Goal: Task Accomplishment & Management: Manage account settings

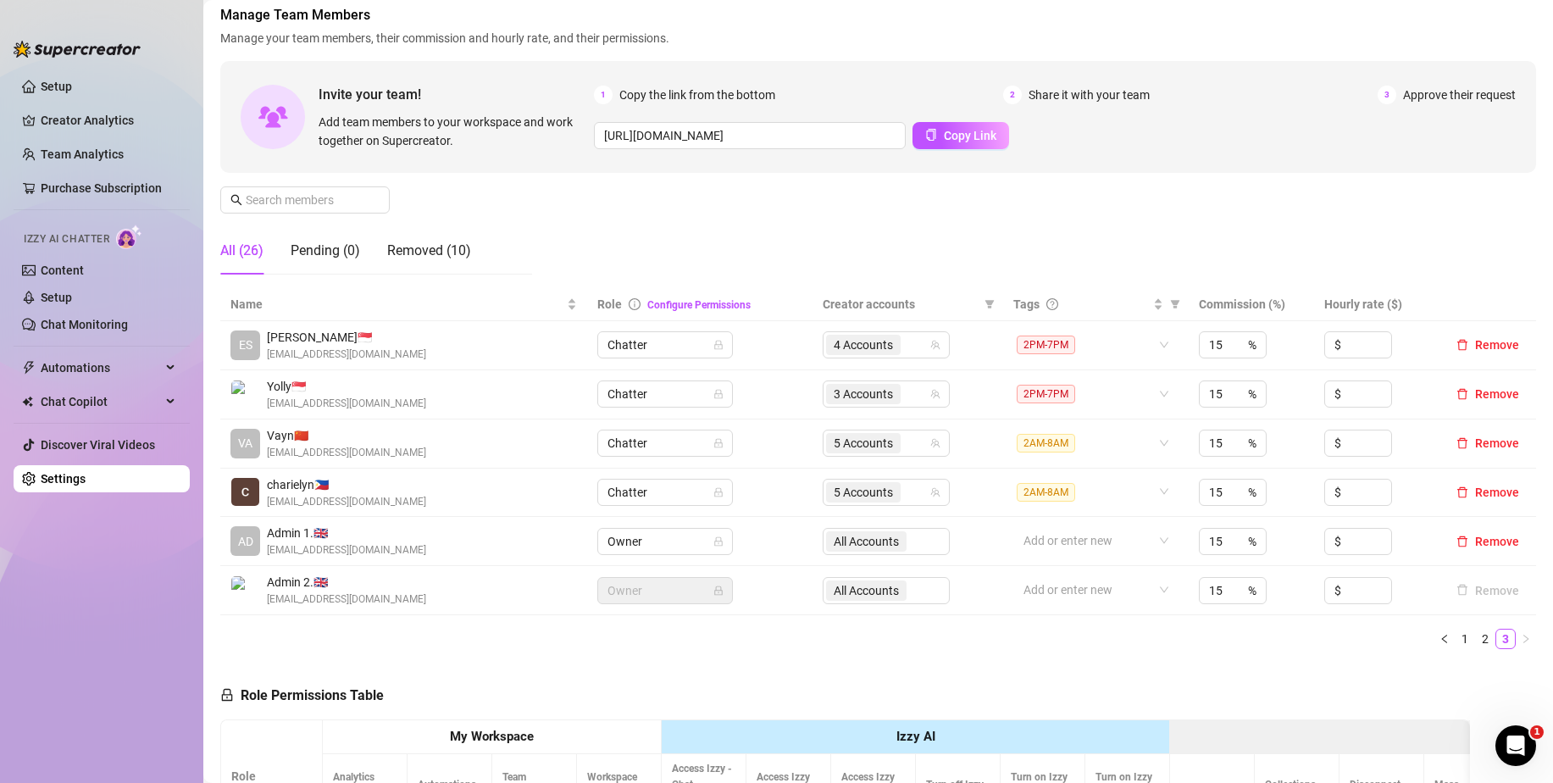
scroll to position [85, 0]
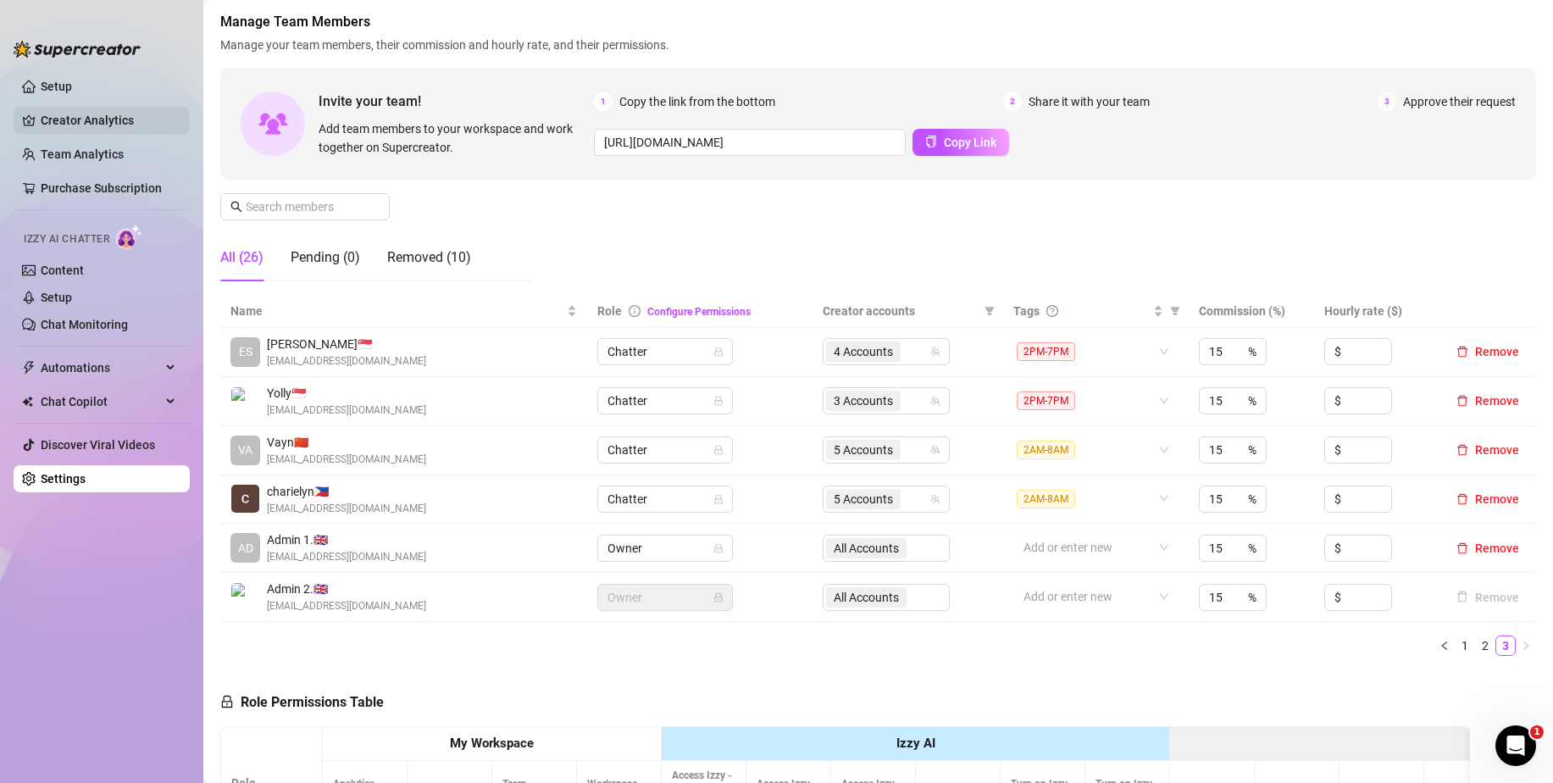
click at [133, 119] on link "Creator Analytics" at bounding box center [109, 120] width 136 height 27
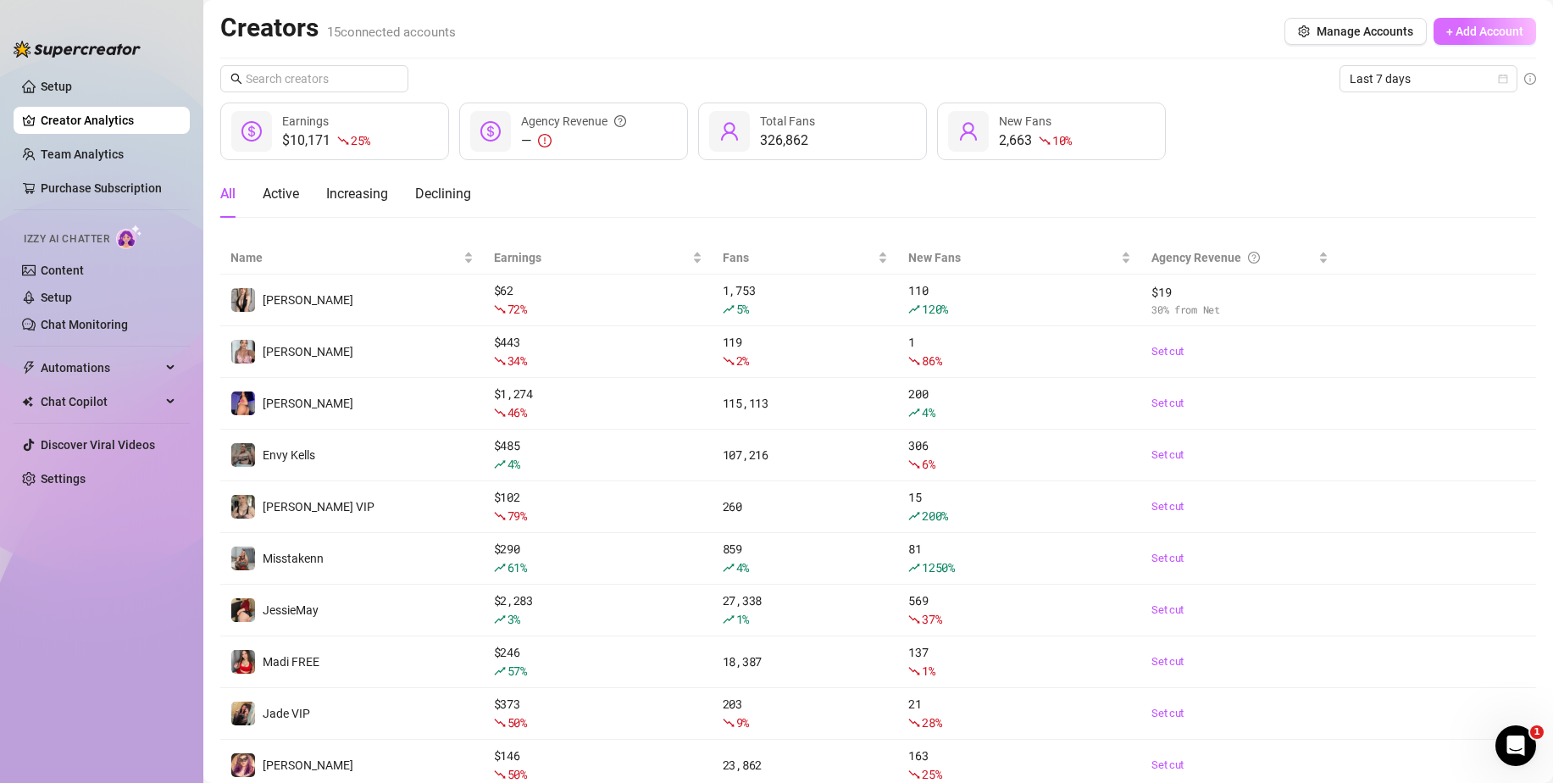
click at [1492, 32] on span "+ Add Account" at bounding box center [1484, 32] width 77 height 14
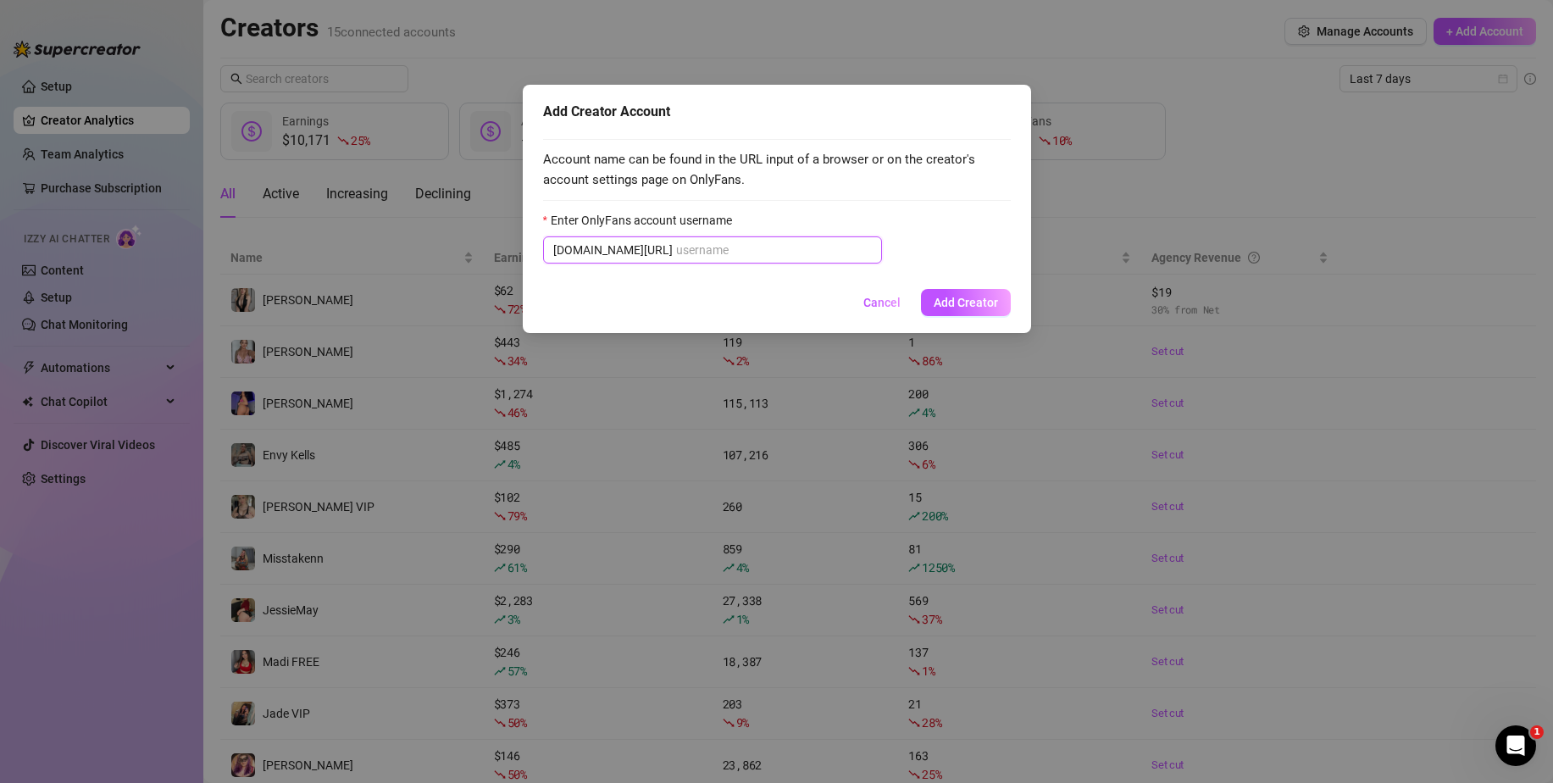
click at [676, 256] on input "Enter OnlyFans account username" at bounding box center [774, 250] width 196 height 19
paste input "@ coochielouwho"
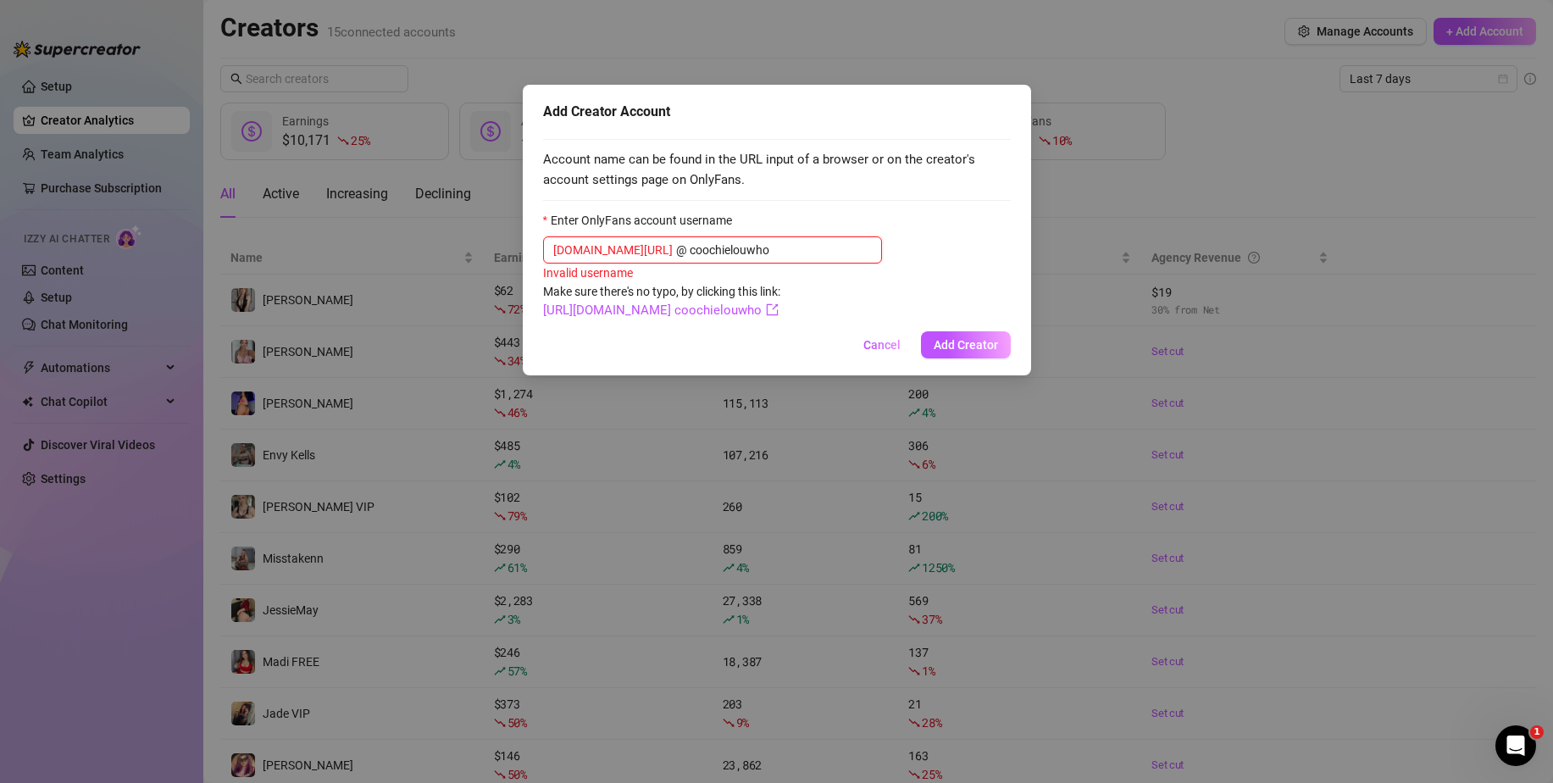
click at [676, 252] on input "@ coochielouwho" at bounding box center [774, 250] width 196 height 19
click at [688, 311] on link "[URL][DOMAIN_NAME]" at bounding box center [615, 309] width 145 height 15
click at [688, 309] on icon "export" at bounding box center [681, 309] width 13 height 13
click at [768, 242] on input "@coochielouwho" at bounding box center [774, 250] width 196 height 19
paste input "text"
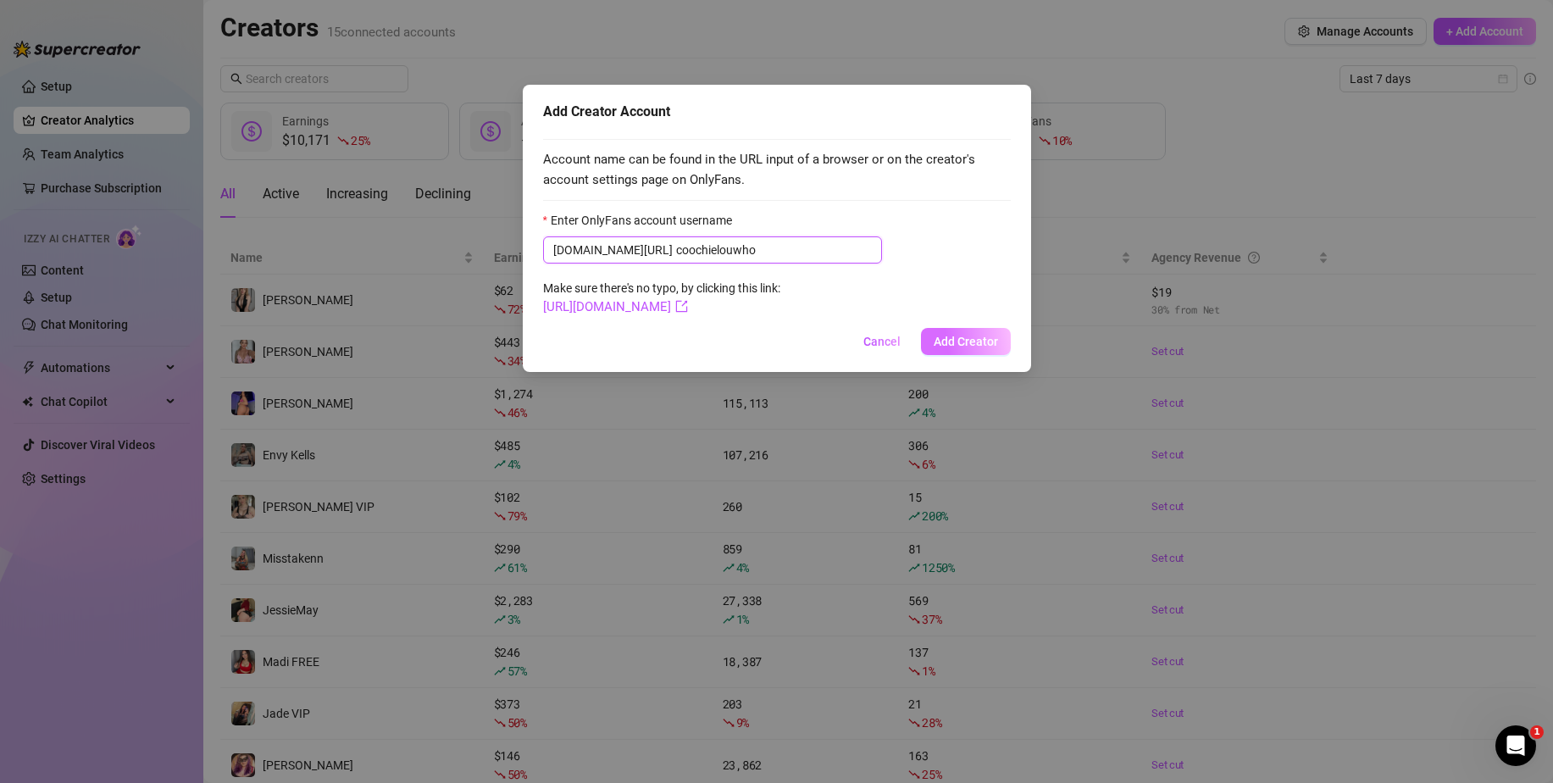
type input "coochielouwho"
click at [942, 338] on span "Add Creator" at bounding box center [966, 342] width 64 height 14
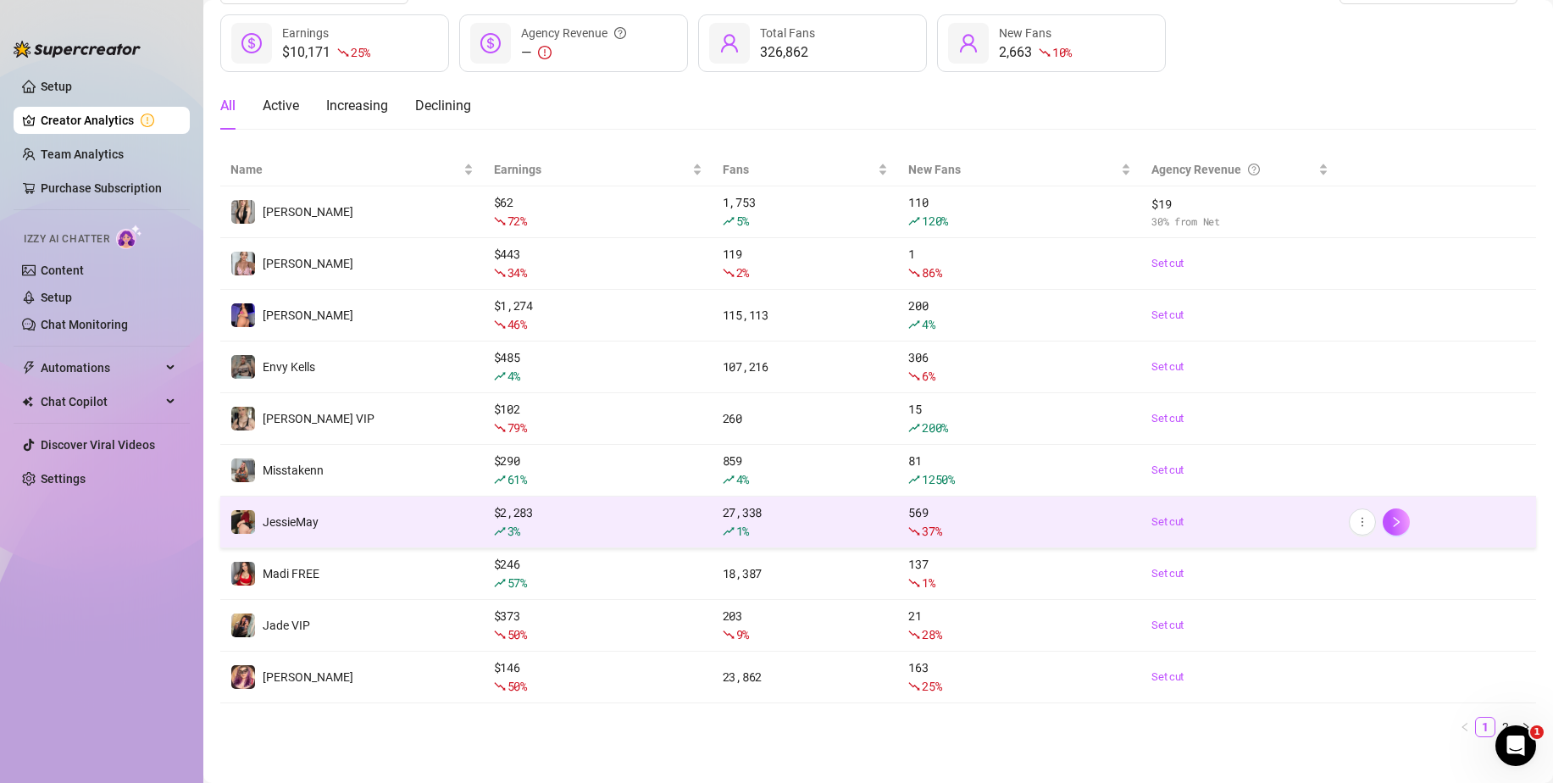
scroll to position [107, 0]
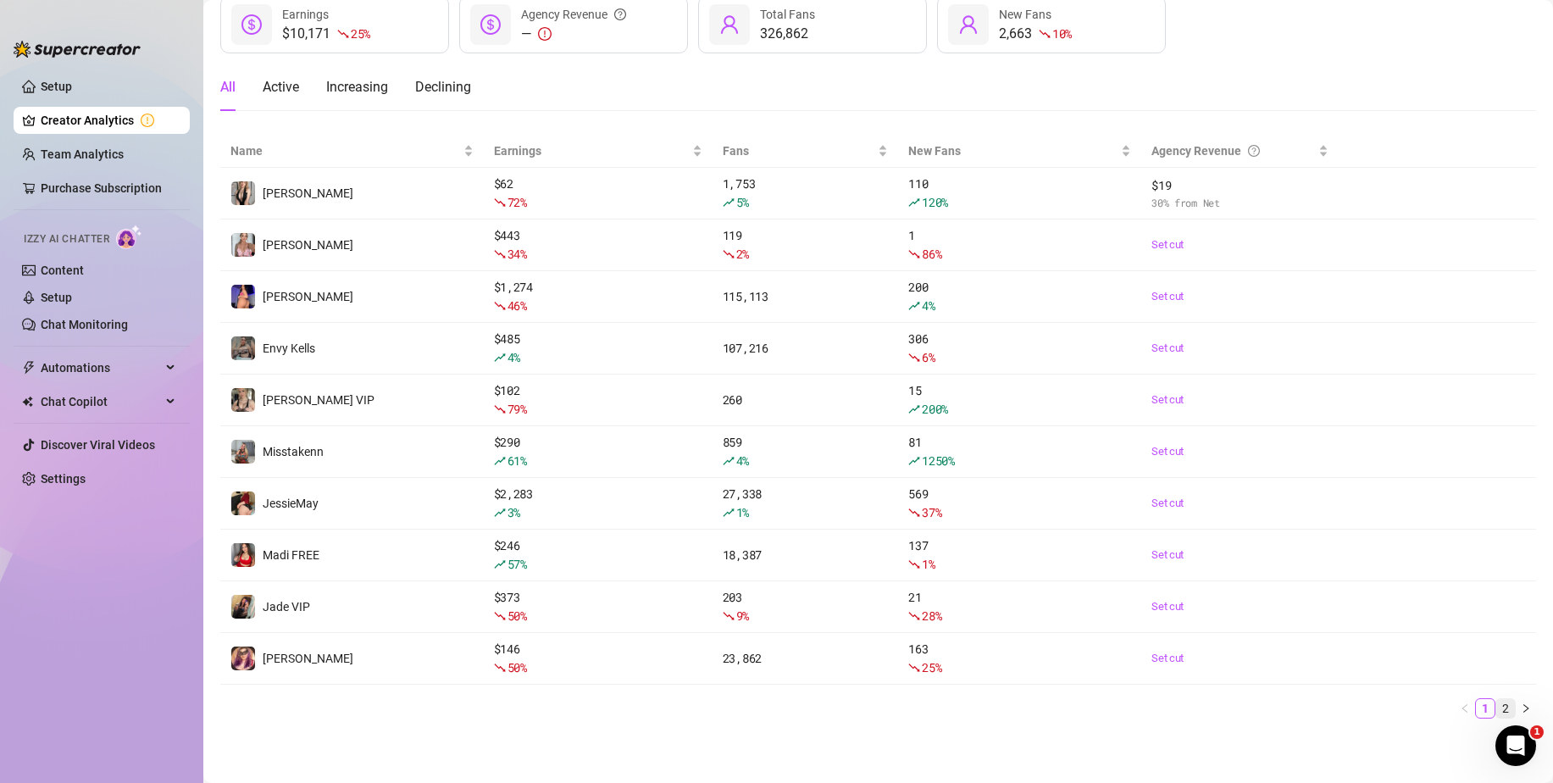
click at [1496, 704] on link "2" at bounding box center [1505, 708] width 19 height 19
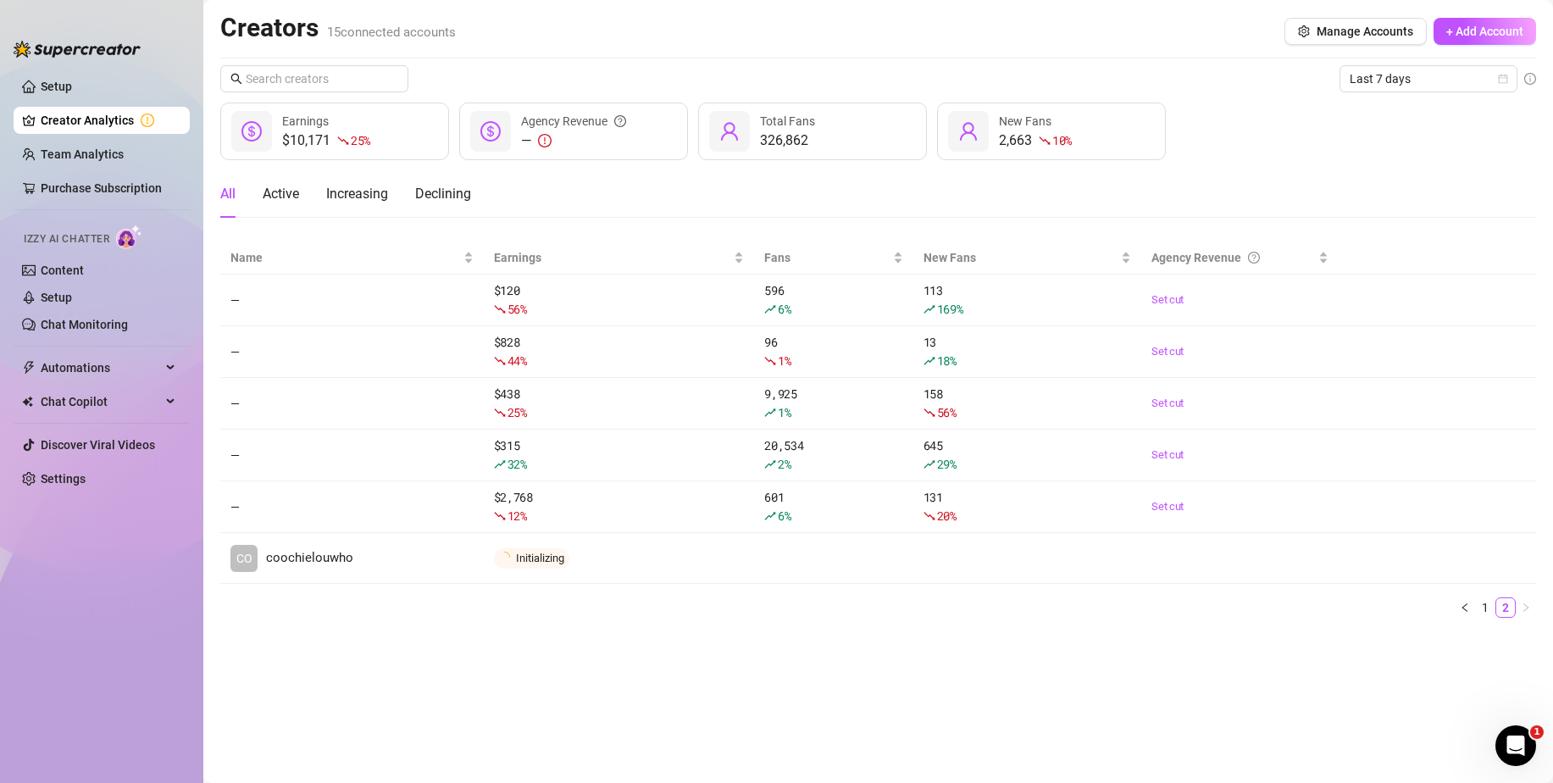
scroll to position [0, 0]
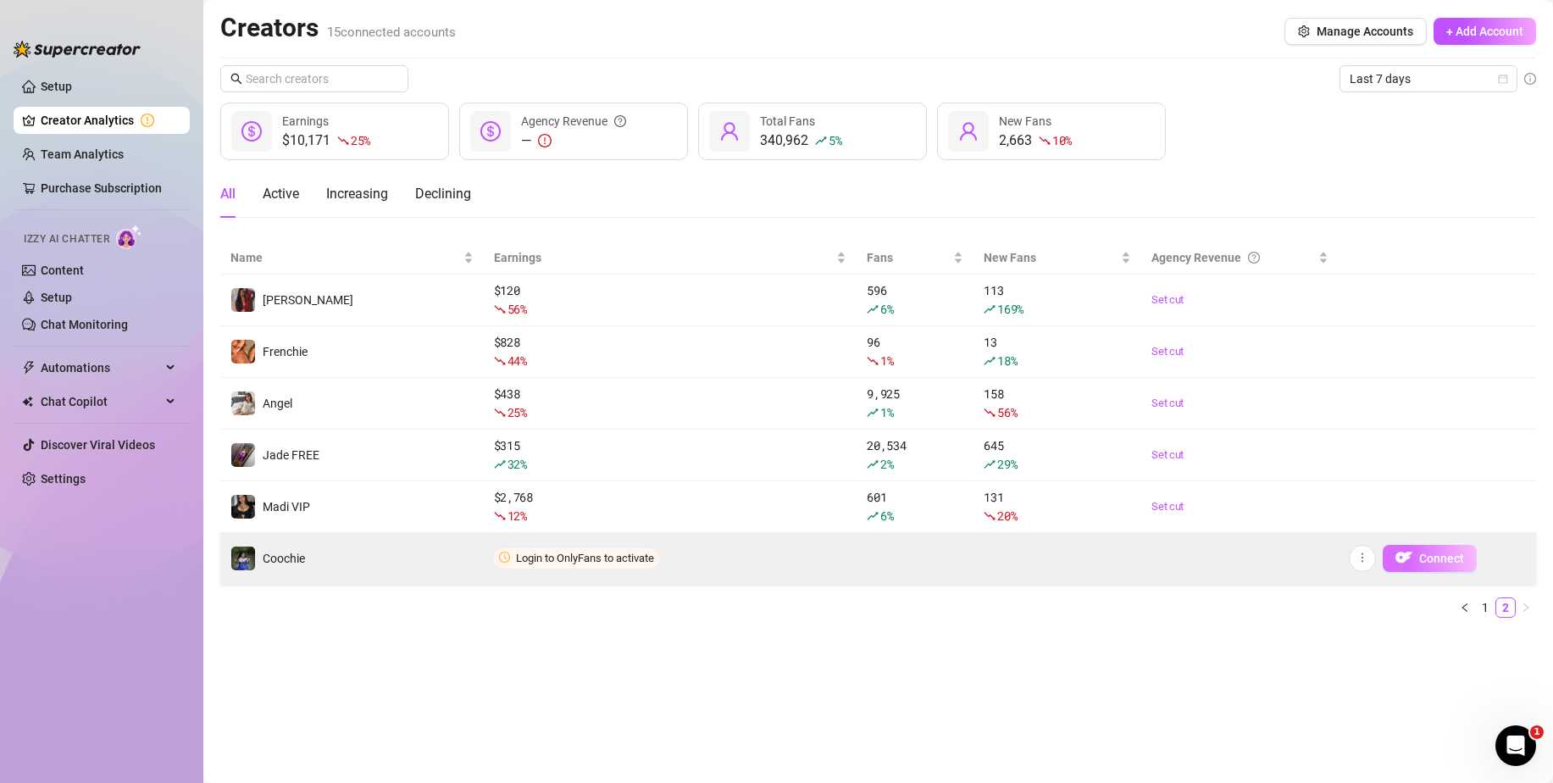
click at [1444, 563] on span "Connect" at bounding box center [1441, 559] width 45 height 14
